Goal: Task Accomplishment & Management: Manage account settings

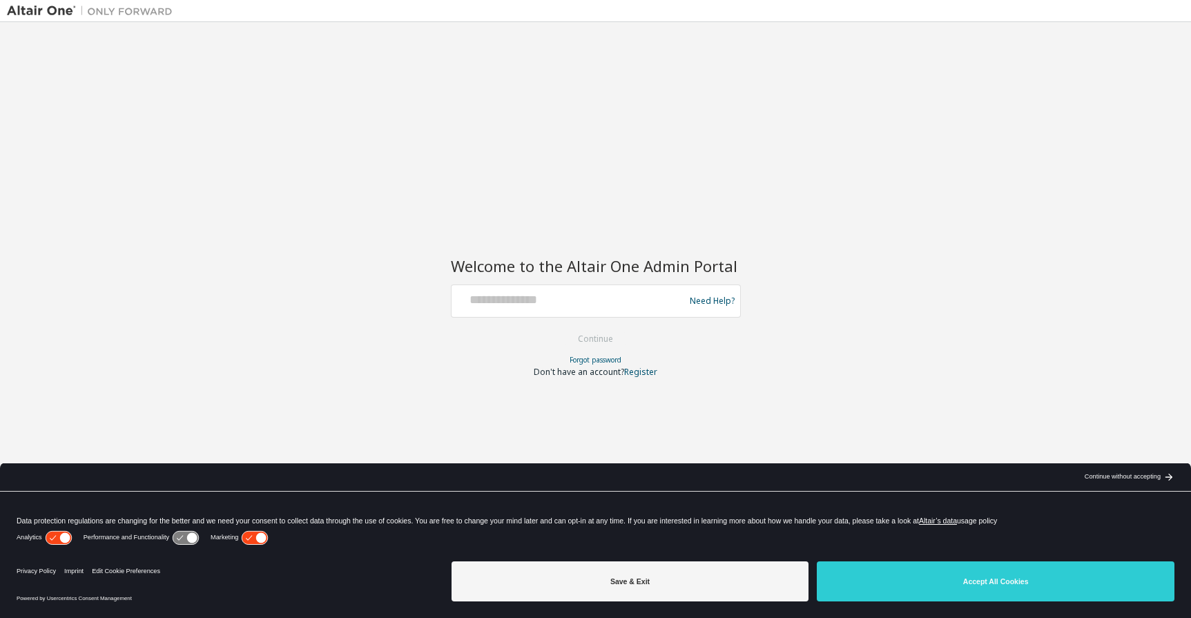
click at [536, 310] on div at bounding box center [570, 301] width 226 height 26
click at [532, 301] on input "text" at bounding box center [570, 298] width 226 height 20
type input "**********"
drag, startPoint x: 615, startPoint y: 336, endPoint x: 626, endPoint y: 350, distance: 17.7
click at [615, 337] on button "Continue" at bounding box center [595, 339] width 64 height 21
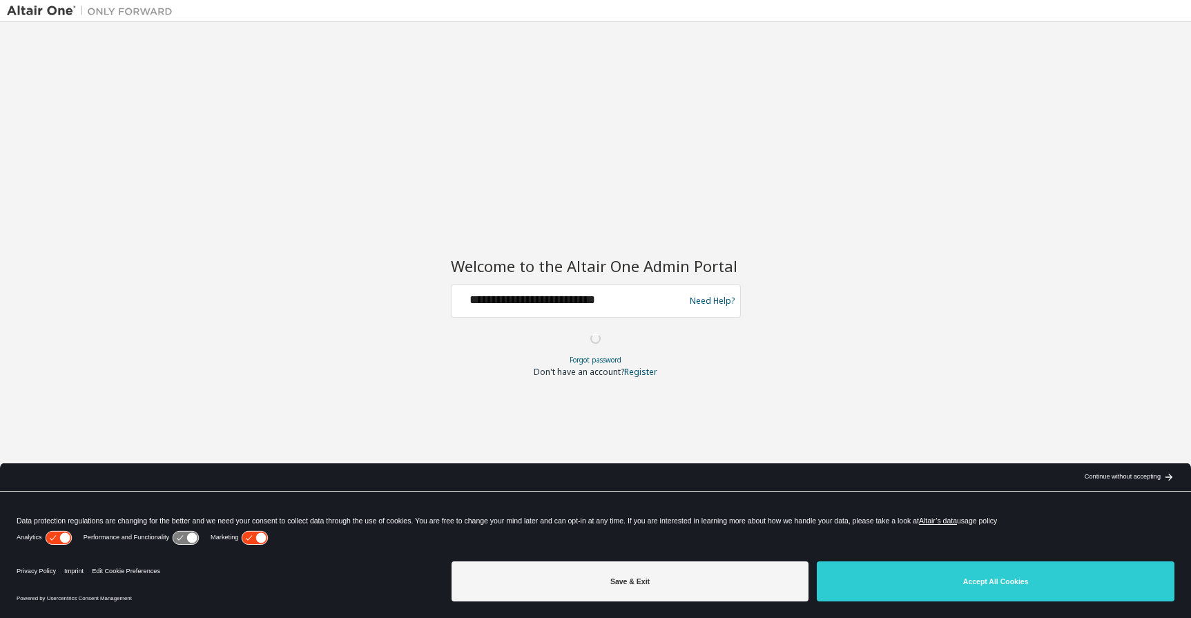
click at [980, 603] on div "Save & Exit Accept All Cookies" at bounding box center [812, 583] width 723 height 54
